Goal: Task Accomplishment & Management: Use online tool/utility

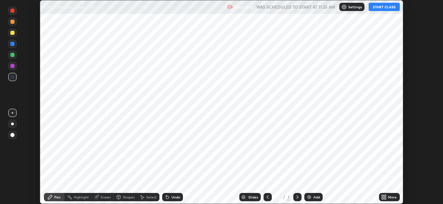
scroll to position [204, 442]
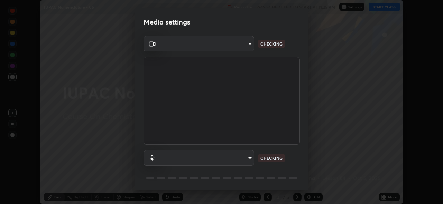
type input "8c17a5d152d90efee16c6d0123f72e1c8e3faabb66c5818a7671abbc9a97bc9a"
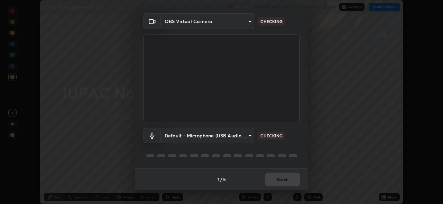
click at [242, 137] on body "Erase all IUPAC Nomenclature - 05 Recording WAS SCHEDULED TO START AT 11:25 AM …" at bounding box center [221, 102] width 443 height 204
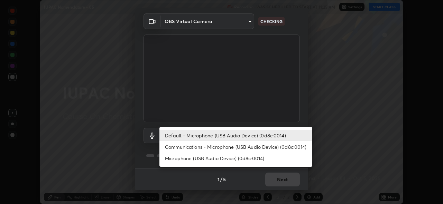
click at [246, 136] on li "Default - Microphone (USB Audio Device) (0d8c:0014)" at bounding box center [235, 135] width 153 height 11
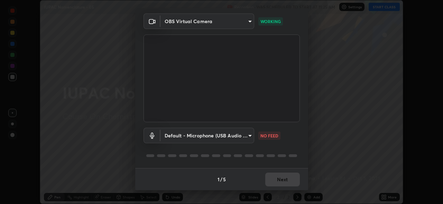
click at [247, 135] on body "Erase all IUPAC Nomenclature - 05 Recording WAS SCHEDULED TO START AT 11:25 AM …" at bounding box center [221, 102] width 443 height 204
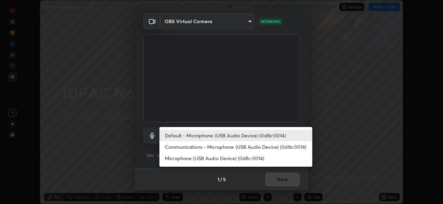
click at [242, 145] on li "Communications - Microphone (USB Audio Device) (0d8c:0014)" at bounding box center [235, 146] width 153 height 11
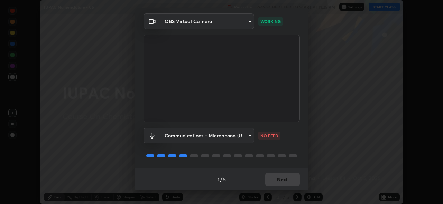
click at [238, 138] on body "Erase all IUPAC Nomenclature - 05 Recording WAS SCHEDULED TO START AT 11:25 AM …" at bounding box center [221, 102] width 443 height 204
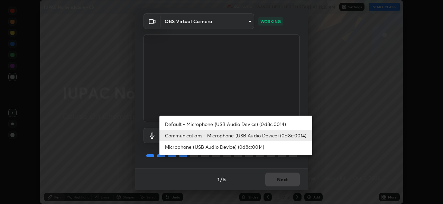
click at [243, 123] on li "Default - Microphone (USB Audio Device) (0d8c:0014)" at bounding box center [235, 124] width 153 height 11
type input "default"
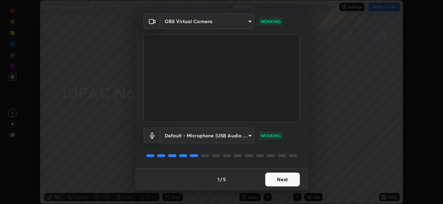
click at [287, 180] on button "Next" at bounding box center [282, 180] width 35 height 14
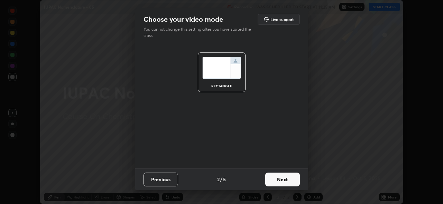
scroll to position [0, 0]
click at [286, 181] on button "Next" at bounding box center [282, 180] width 35 height 14
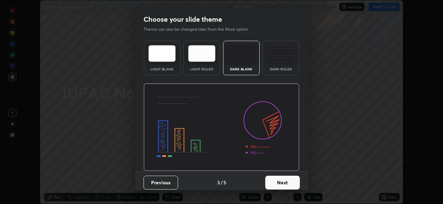
click at [287, 182] on button "Next" at bounding box center [282, 183] width 35 height 14
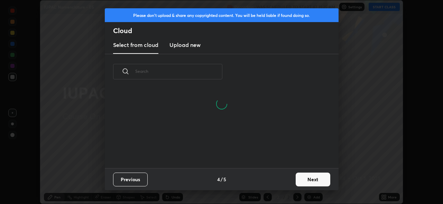
click at [311, 182] on button "Next" at bounding box center [312, 180] width 35 height 14
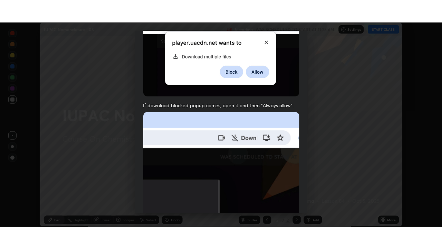
scroll to position [163, 0]
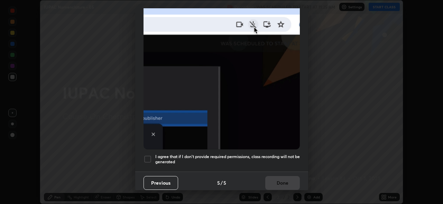
click at [148, 155] on div at bounding box center [147, 159] width 8 height 8
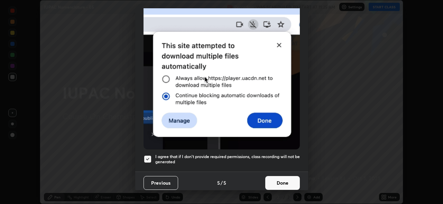
click at [288, 179] on button "Done" at bounding box center [282, 183] width 35 height 14
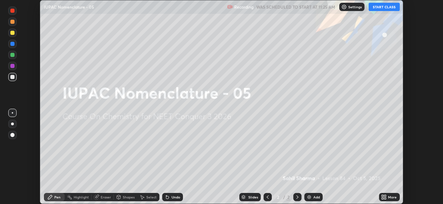
click at [385, 196] on icon at bounding box center [385, 196] width 2 height 2
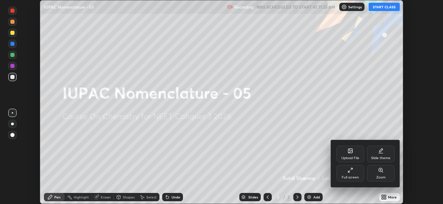
click at [350, 172] on icon at bounding box center [350, 171] width 6 height 6
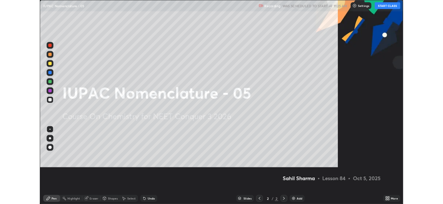
scroll to position [249, 442]
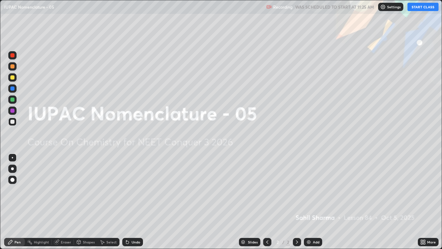
click at [314, 204] on div "Add" at bounding box center [316, 241] width 7 height 3
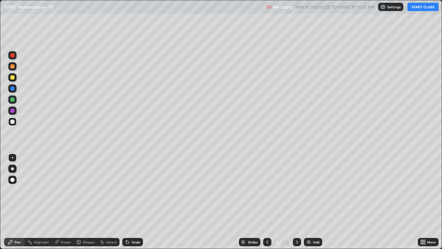
click at [425, 204] on icon at bounding box center [425, 241] width 2 height 2
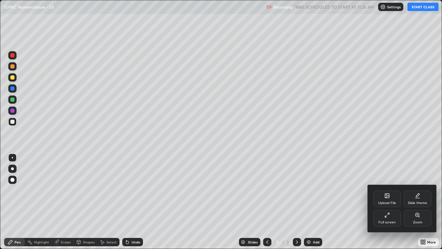
click at [384, 204] on div "Full screen" at bounding box center [388, 218] width 28 height 17
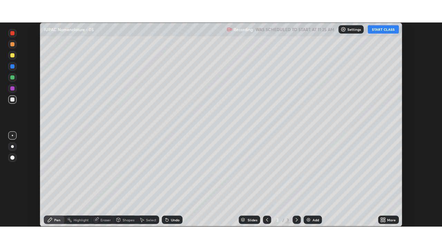
scroll to position [204, 443]
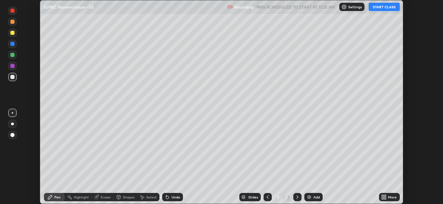
click at [388, 199] on div "More" at bounding box center [389, 197] width 21 height 8
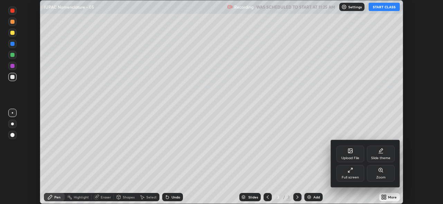
click at [356, 171] on div "Full screen" at bounding box center [350, 173] width 28 height 17
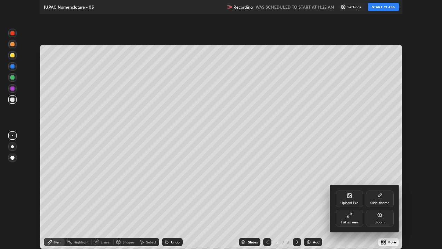
scroll to position [249, 442]
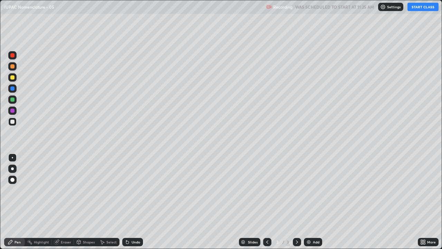
click at [317, 204] on div "Add" at bounding box center [316, 241] width 7 height 3
click at [420, 8] on button "START CLASS" at bounding box center [423, 7] width 31 height 8
click at [13, 178] on div at bounding box center [12, 180] width 4 height 4
click at [13, 78] on div at bounding box center [12, 77] width 4 height 4
click at [12, 120] on div at bounding box center [12, 122] width 4 height 4
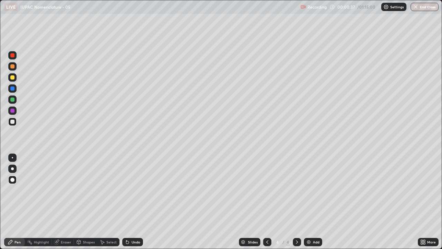
click at [315, 204] on div "Add" at bounding box center [316, 241] width 7 height 3
click at [13, 77] on div at bounding box center [12, 77] width 4 height 4
click at [13, 122] on div at bounding box center [12, 122] width 4 height 4
click at [12, 89] on div at bounding box center [12, 88] width 4 height 4
click at [11, 67] on div at bounding box center [12, 66] width 4 height 4
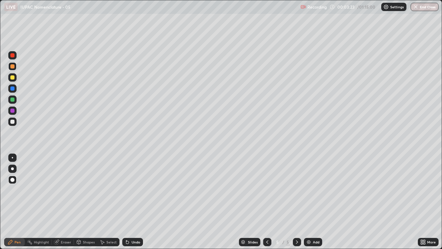
click at [61, 204] on div "Eraser" at bounding box center [66, 241] width 10 height 3
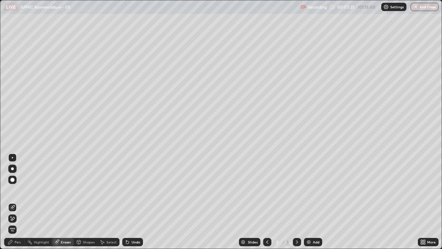
click at [16, 204] on div "Pen" at bounding box center [18, 241] width 6 height 3
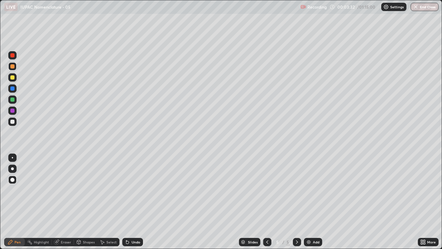
click at [59, 204] on div "Eraser" at bounding box center [63, 242] width 22 height 8
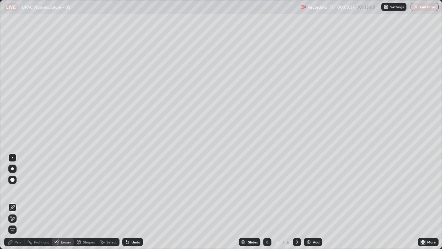
click at [13, 204] on div "Pen" at bounding box center [14, 242] width 21 height 8
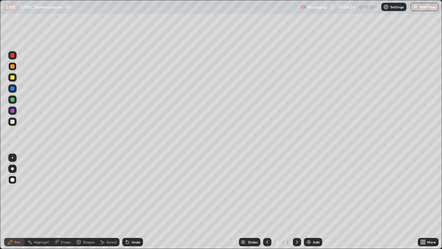
click at [313, 204] on div "Add" at bounding box center [316, 241] width 7 height 3
click at [13, 78] on div at bounding box center [12, 77] width 4 height 4
click at [11, 123] on div at bounding box center [12, 122] width 4 height 4
click at [313, 204] on div "Add" at bounding box center [316, 241] width 7 height 3
click at [12, 78] on div at bounding box center [12, 77] width 4 height 4
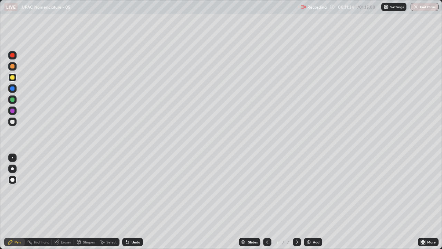
click at [70, 204] on div "Eraser" at bounding box center [63, 242] width 22 height 8
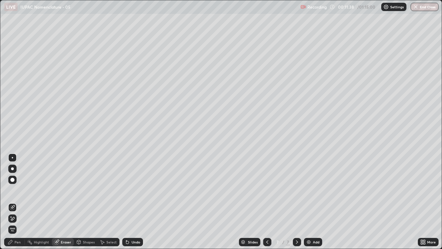
click at [17, 204] on div "Pen" at bounding box center [18, 241] width 6 height 3
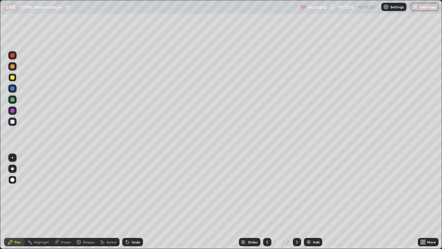
click at [315, 204] on div "Add" at bounding box center [316, 241] width 7 height 3
click at [12, 120] on div at bounding box center [12, 122] width 4 height 4
click at [13, 98] on div at bounding box center [12, 99] width 4 height 4
click at [11, 122] on div at bounding box center [12, 122] width 4 height 4
click at [313, 204] on div "Add" at bounding box center [313, 242] width 18 height 8
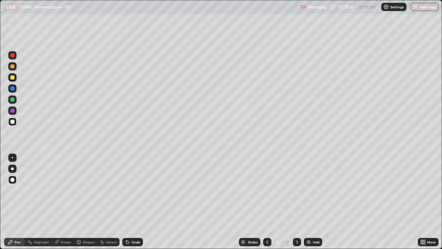
click at [13, 77] on div at bounding box center [12, 77] width 4 height 4
click at [11, 121] on div at bounding box center [12, 122] width 4 height 4
click at [12, 78] on div at bounding box center [12, 77] width 4 height 4
click at [13, 88] on div at bounding box center [12, 88] width 4 height 4
click at [11, 99] on div at bounding box center [12, 99] width 4 height 4
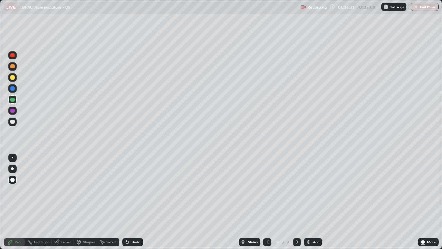
click at [13, 120] on div at bounding box center [12, 122] width 4 height 4
click at [12, 78] on div at bounding box center [12, 77] width 4 height 4
click at [12, 66] on div at bounding box center [12, 66] width 4 height 4
click at [16, 123] on div at bounding box center [12, 121] width 8 height 8
click at [11, 121] on div at bounding box center [12, 122] width 4 height 4
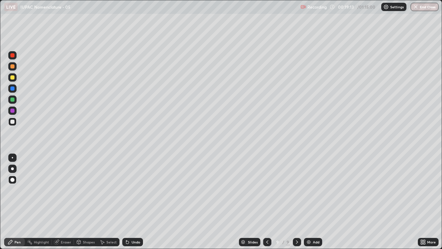
click at [63, 204] on div "Eraser" at bounding box center [66, 241] width 10 height 3
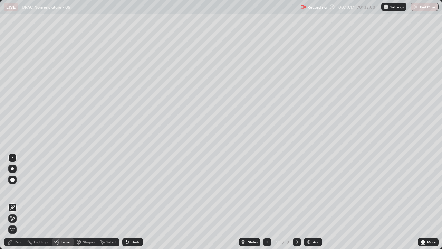
click at [19, 204] on div "Pen" at bounding box center [18, 241] width 6 height 3
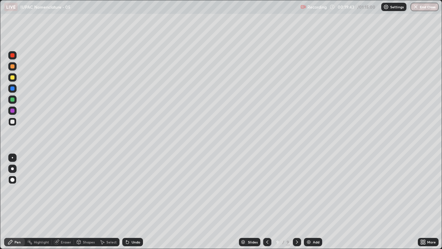
click at [62, 204] on div "Eraser" at bounding box center [66, 241] width 10 height 3
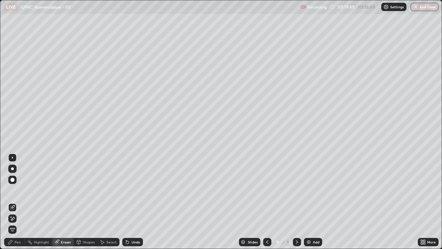
click at [17, 204] on div "Pen" at bounding box center [18, 241] width 6 height 3
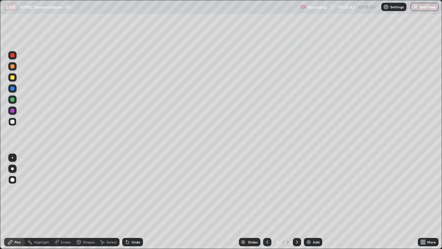
click at [63, 204] on div "Eraser" at bounding box center [66, 241] width 10 height 3
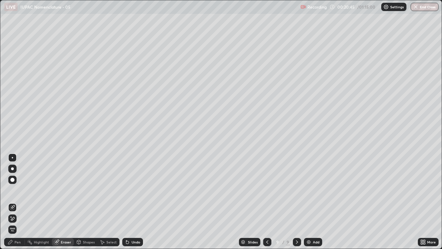
click at [14, 204] on div "Pen" at bounding box center [14, 242] width 21 height 8
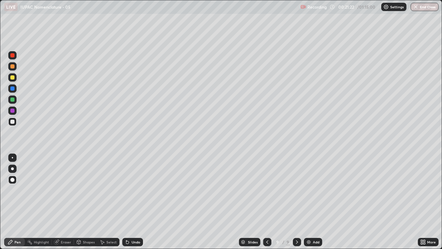
click at [12, 76] on div at bounding box center [12, 77] width 4 height 4
click at [313, 204] on div "Add" at bounding box center [316, 241] width 7 height 3
click at [12, 121] on div at bounding box center [12, 122] width 4 height 4
click at [68, 204] on div "Eraser" at bounding box center [66, 241] width 10 height 3
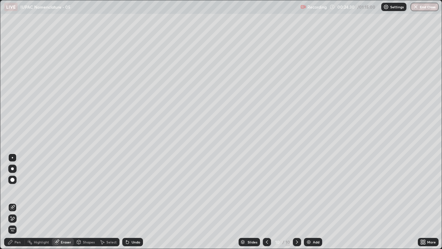
click at [18, 204] on div "Pen" at bounding box center [18, 241] width 6 height 3
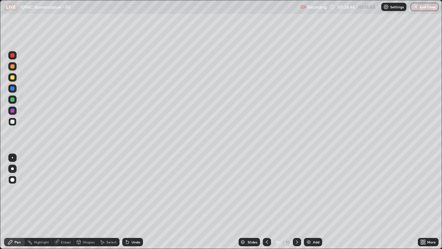
click at [13, 77] on div at bounding box center [12, 77] width 4 height 4
click at [12, 122] on div at bounding box center [12, 122] width 4 height 4
click at [12, 80] on div at bounding box center [12, 77] width 8 height 8
click at [11, 100] on div at bounding box center [12, 99] width 4 height 4
click at [13, 97] on div at bounding box center [12, 99] width 8 height 8
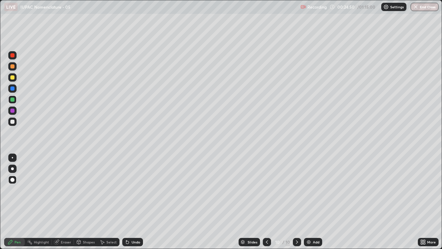
click at [12, 101] on div at bounding box center [12, 99] width 4 height 4
click at [11, 87] on div at bounding box center [12, 88] width 4 height 4
click at [11, 98] on div at bounding box center [12, 99] width 4 height 4
click at [12, 122] on div at bounding box center [12, 122] width 4 height 4
click at [13, 180] on div at bounding box center [12, 180] width 4 height 4
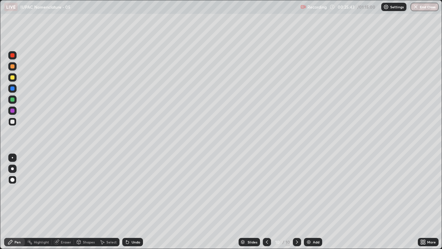
click at [12, 98] on div at bounding box center [12, 99] width 4 height 4
click at [64, 204] on div "Eraser" at bounding box center [66, 241] width 10 height 3
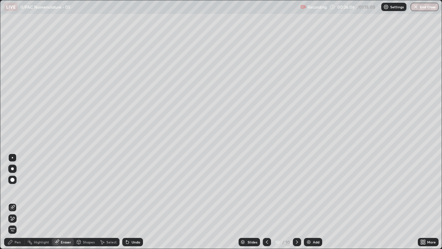
click at [18, 204] on div "Pen" at bounding box center [18, 241] width 6 height 3
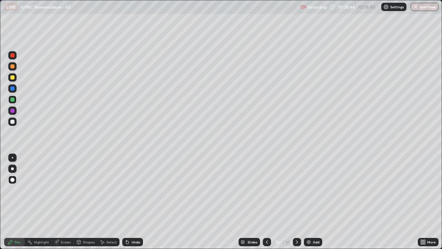
click at [315, 204] on div "Add" at bounding box center [313, 242] width 18 height 8
click at [14, 79] on div at bounding box center [12, 77] width 8 height 8
click at [13, 121] on div at bounding box center [12, 122] width 4 height 4
click at [13, 77] on div at bounding box center [12, 77] width 4 height 4
